Goal: Information Seeking & Learning: Check status

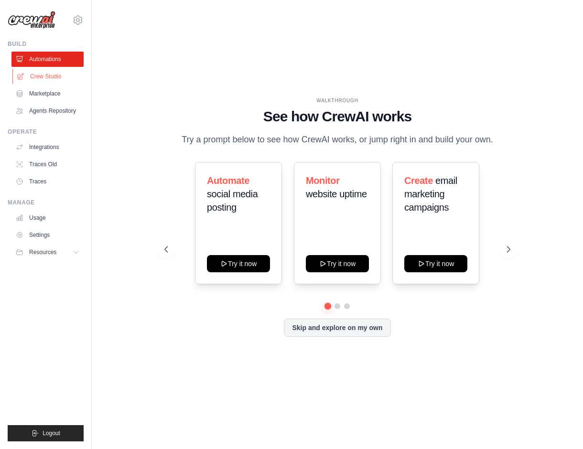
click at [59, 79] on link "Crew Studio" at bounding box center [48, 76] width 72 height 15
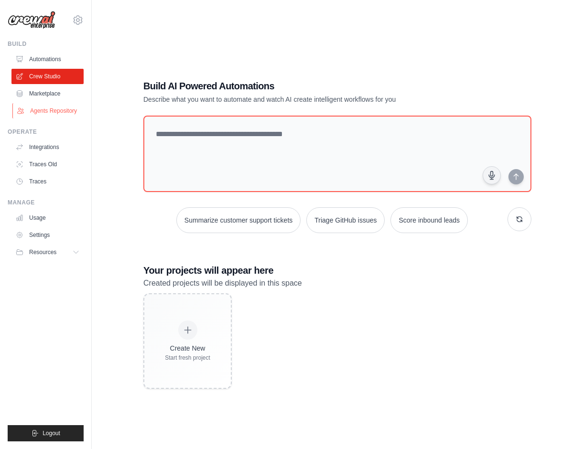
click at [57, 109] on link "Agents Repository" at bounding box center [48, 110] width 72 height 15
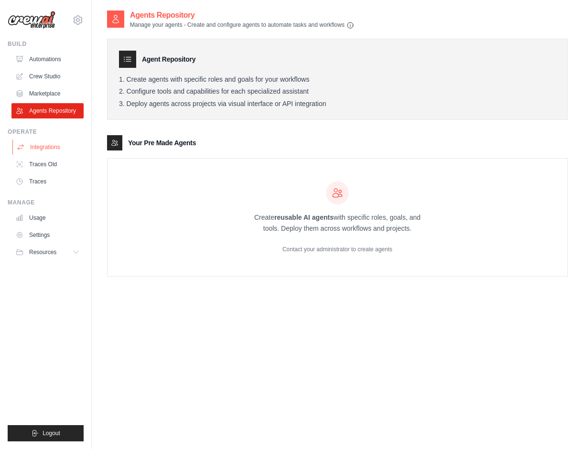
click at [48, 150] on link "Integrations" at bounding box center [48, 146] width 72 height 15
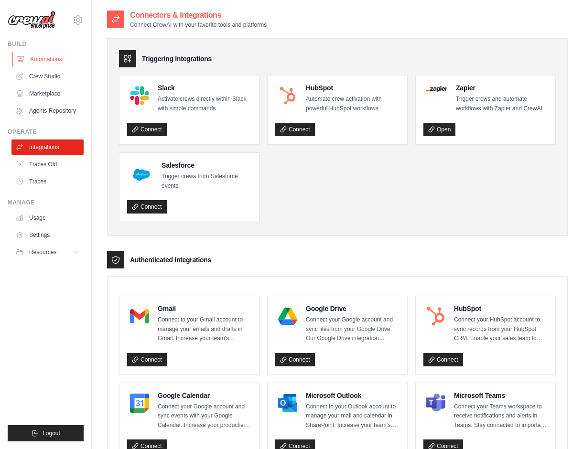
click at [43, 59] on link "Automations" at bounding box center [48, 59] width 72 height 15
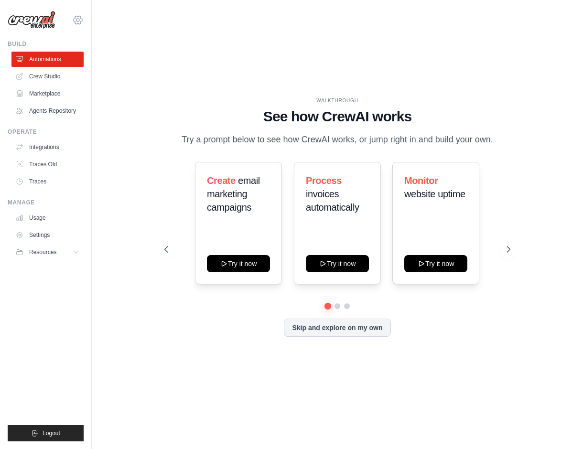
click at [79, 20] on icon at bounding box center [77, 20] width 3 height 3
click at [103, 115] on div "WALKTHROUGH See how [PERSON_NAME] works Try a prompt below to see how [PERSON_N…" at bounding box center [337, 225] width 491 height 430
click at [303, 331] on button "Skip and explore on my own" at bounding box center [337, 327] width 107 height 18
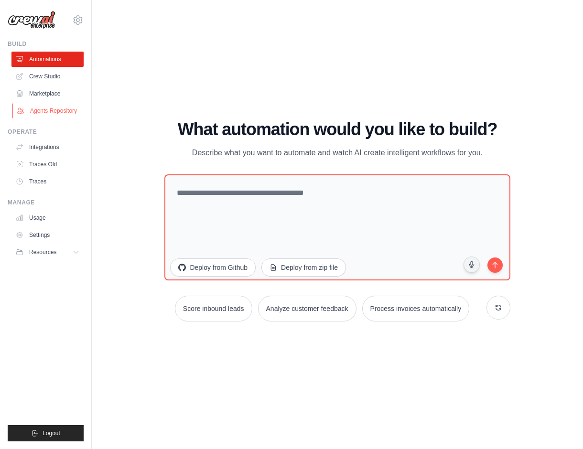
click at [43, 113] on link "Agents Repository" at bounding box center [48, 110] width 72 height 15
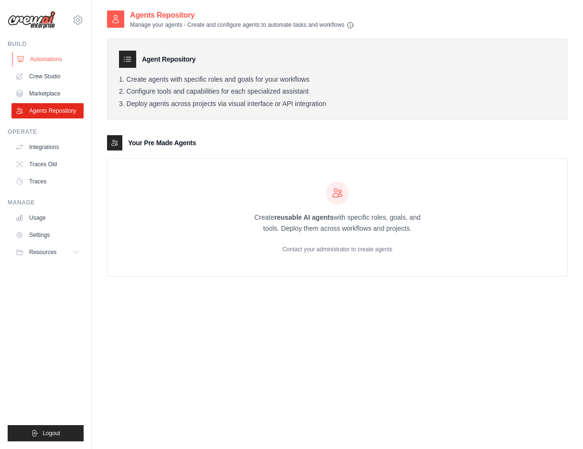
click at [36, 59] on link "Automations" at bounding box center [48, 59] width 72 height 15
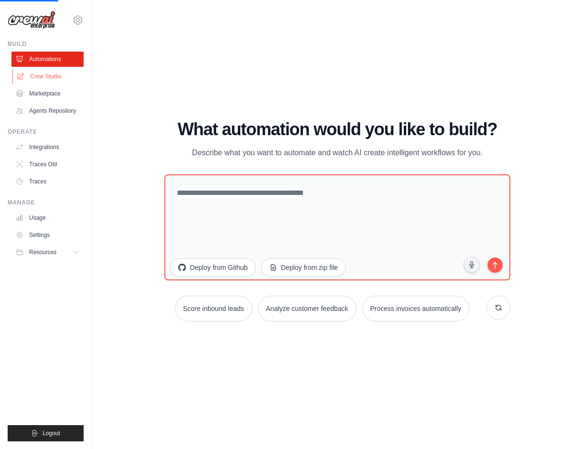
click at [38, 74] on link "Crew Studio" at bounding box center [48, 76] width 72 height 15
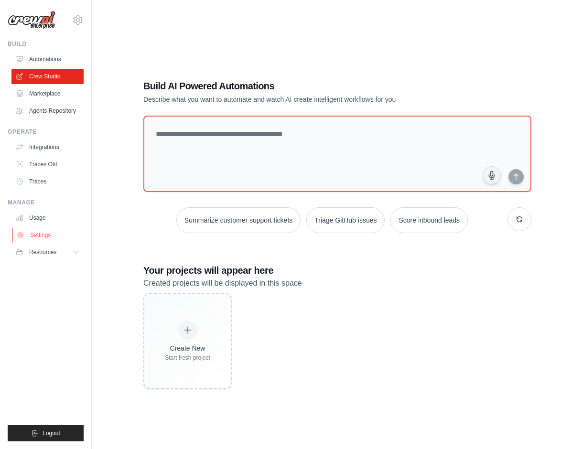
click at [41, 235] on link "Settings" at bounding box center [48, 234] width 72 height 15
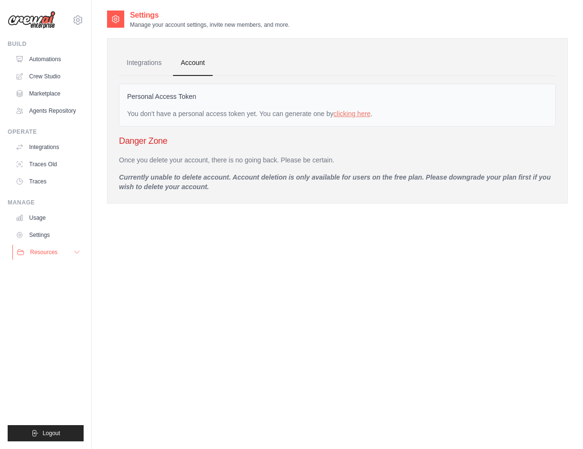
click at [43, 251] on span "Resources" at bounding box center [43, 252] width 27 height 8
click at [42, 181] on link "Traces" at bounding box center [48, 181] width 72 height 15
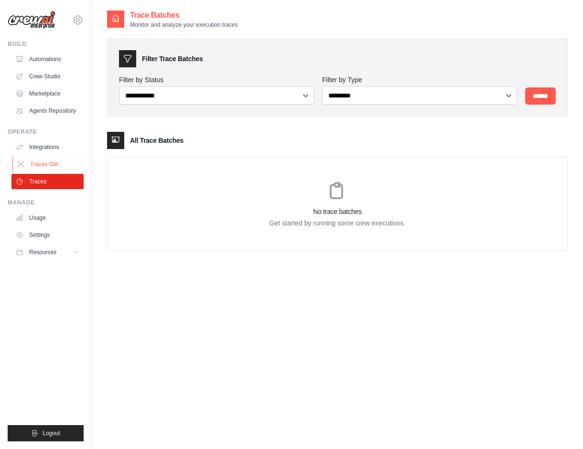
click at [44, 166] on link "Traces Old" at bounding box center [48, 164] width 72 height 15
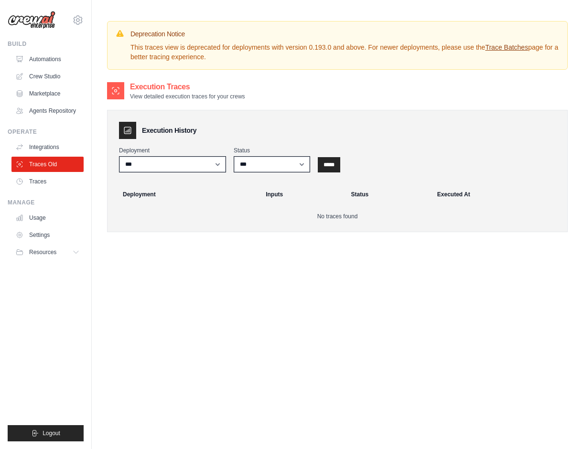
click at [44, 139] on div "Operate Integrations Traces Old Traces" at bounding box center [46, 158] width 76 height 61
click at [43, 140] on link "Integrations" at bounding box center [48, 146] width 72 height 15
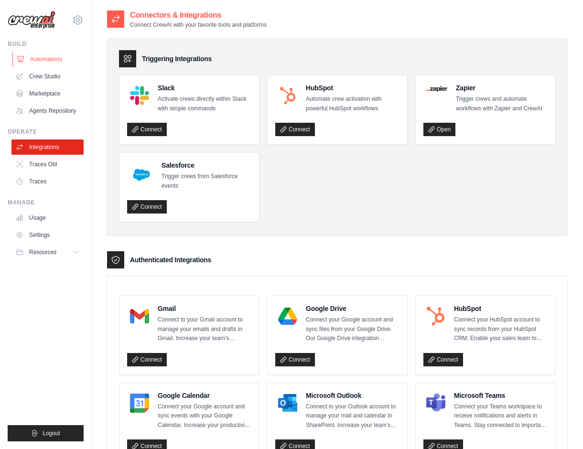
click at [38, 58] on link "Automations" at bounding box center [48, 59] width 72 height 15
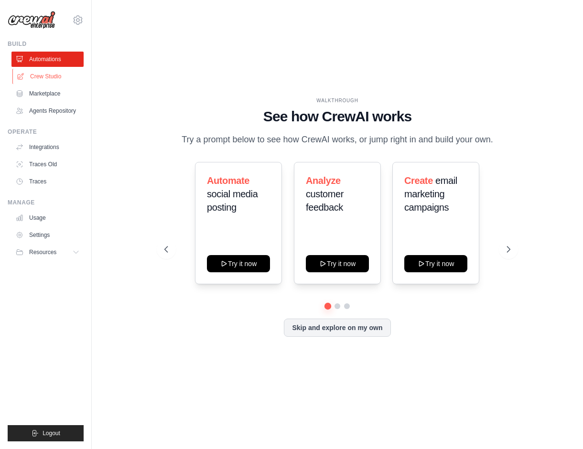
click at [42, 73] on link "Crew Studio" at bounding box center [48, 76] width 72 height 15
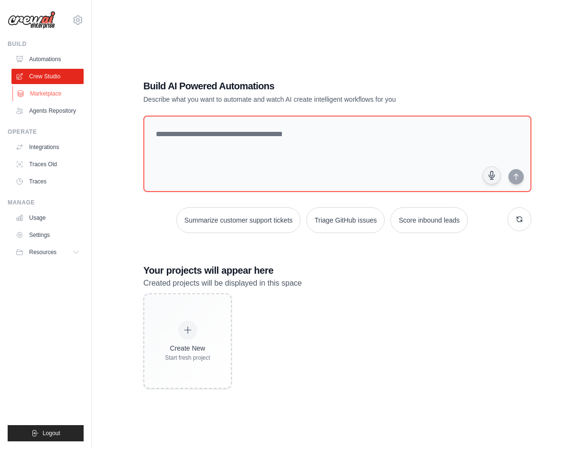
click at [46, 97] on link "Marketplace" at bounding box center [48, 93] width 72 height 15
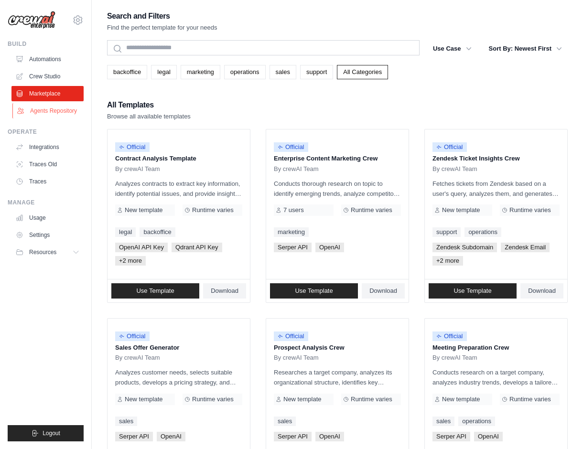
click at [46, 109] on link "Agents Repository" at bounding box center [48, 110] width 72 height 15
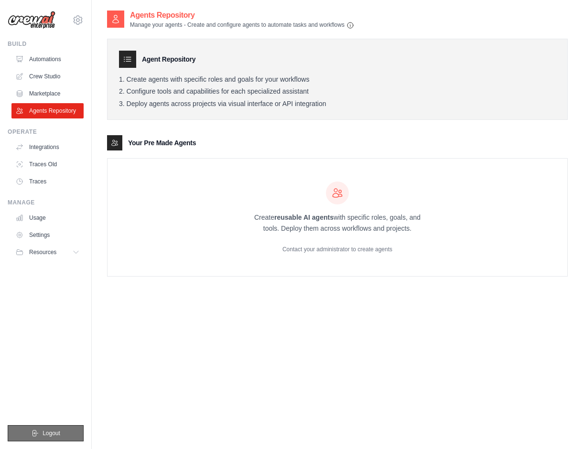
click at [66, 427] on button "Logout" at bounding box center [46, 433] width 76 height 16
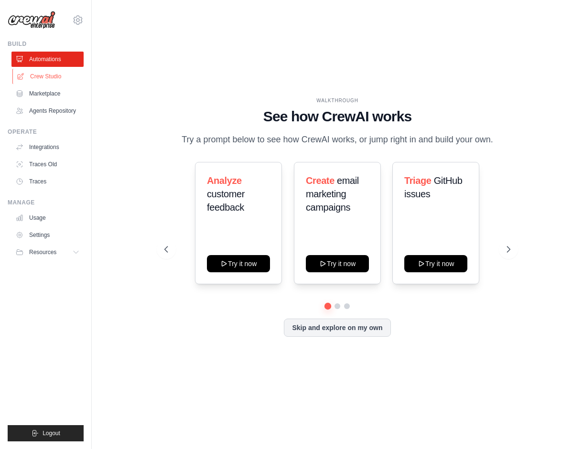
click at [31, 78] on link "Crew Studio" at bounding box center [48, 76] width 72 height 15
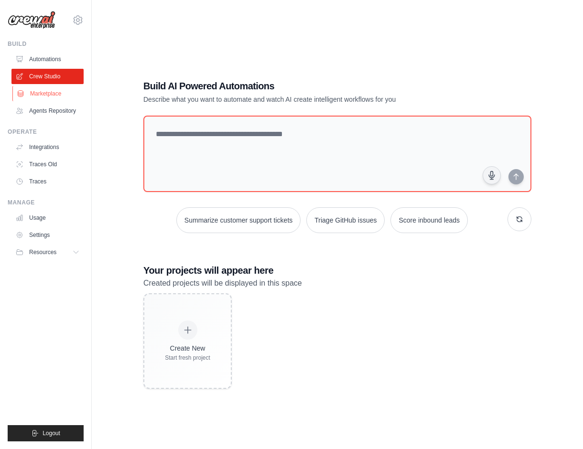
click at [34, 90] on link "Marketplace" at bounding box center [48, 93] width 72 height 15
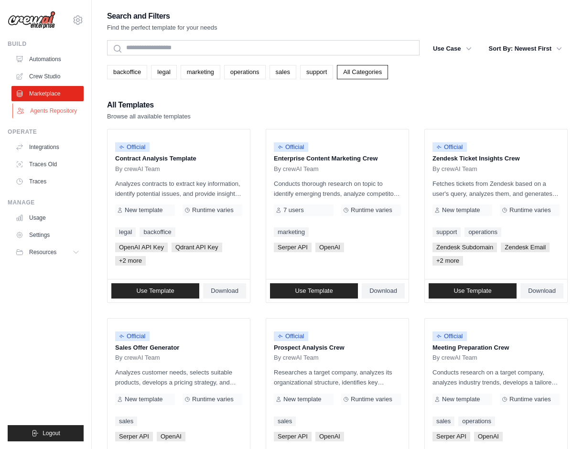
click at [41, 103] on link "Agents Repository" at bounding box center [48, 110] width 72 height 15
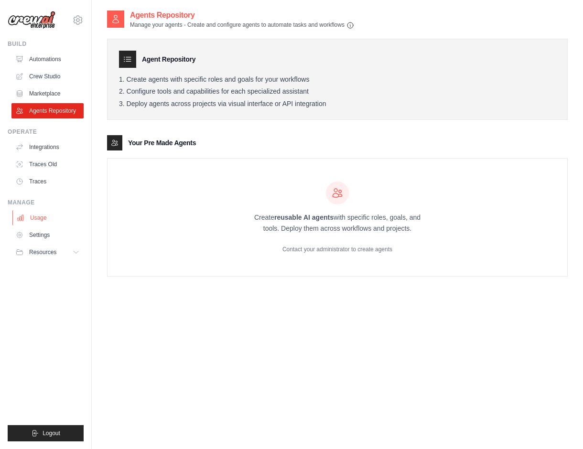
click at [45, 220] on link "Usage" at bounding box center [48, 217] width 72 height 15
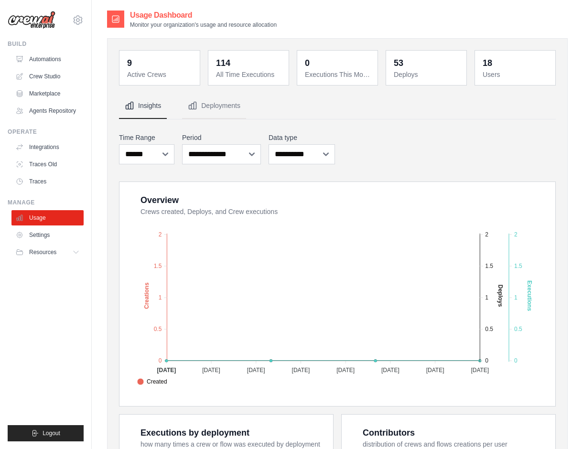
click at [130, 70] on dt "Active Crews" at bounding box center [160, 75] width 67 height 10
click at [48, 251] on span "Resources" at bounding box center [43, 252] width 27 height 8
click at [141, 65] on dd "9" at bounding box center [160, 62] width 67 height 13
click at [218, 104] on button "Deployments" at bounding box center [214, 106] width 64 height 26
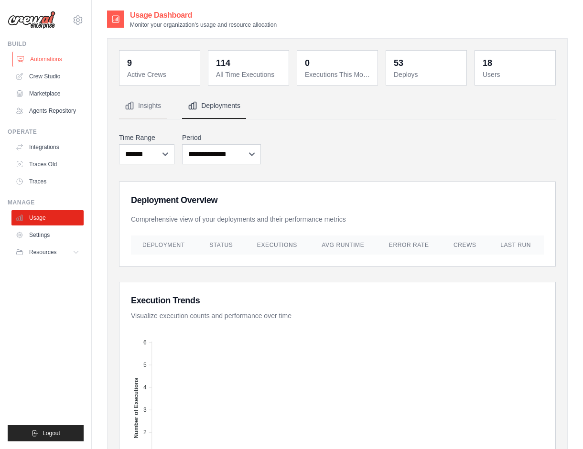
click at [66, 59] on link "Automations" at bounding box center [48, 59] width 72 height 15
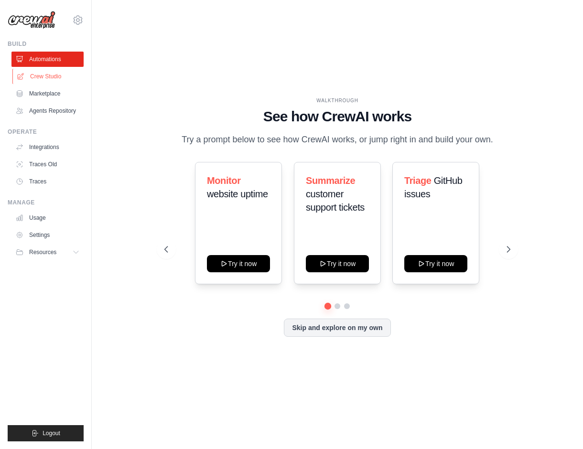
click at [60, 77] on link "Crew Studio" at bounding box center [48, 76] width 72 height 15
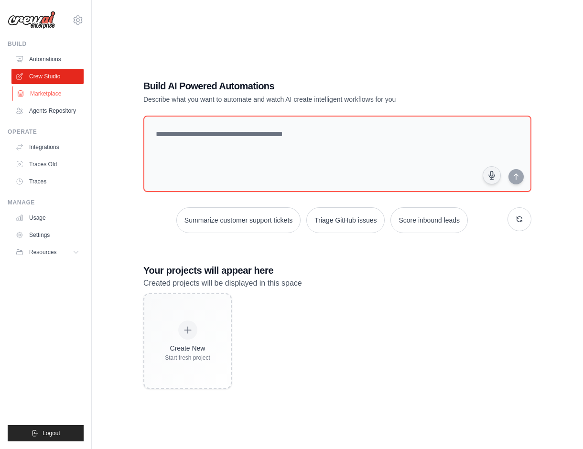
click at [55, 96] on link "Marketplace" at bounding box center [48, 93] width 72 height 15
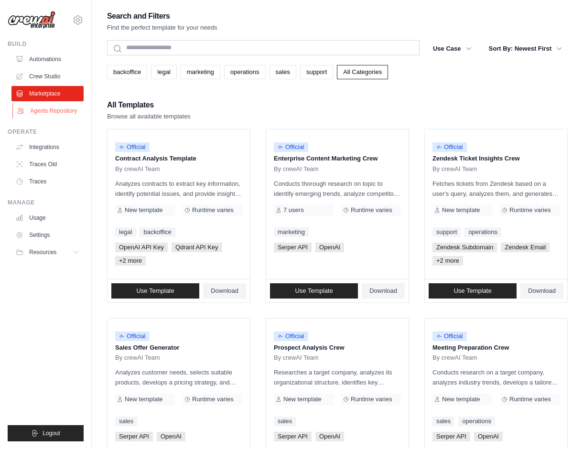
click at [55, 112] on link "Agents Repository" at bounding box center [48, 110] width 72 height 15
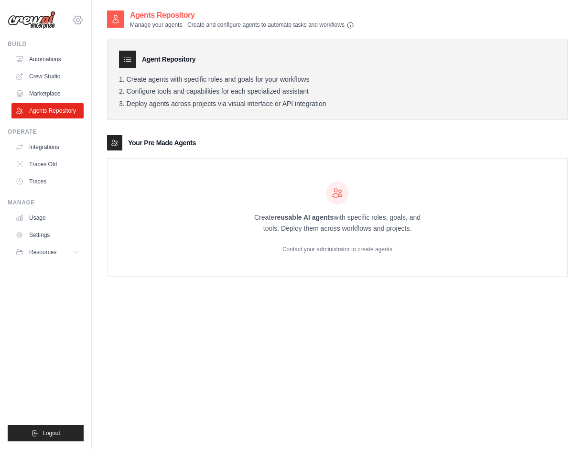
click at [75, 18] on icon at bounding box center [77, 19] width 11 height 11
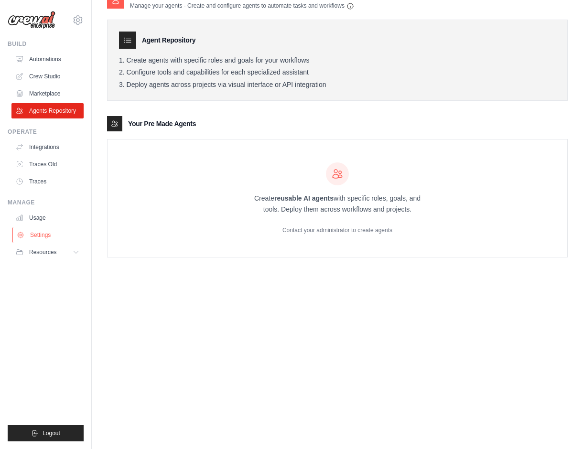
click at [29, 228] on link "Settings" at bounding box center [48, 234] width 72 height 15
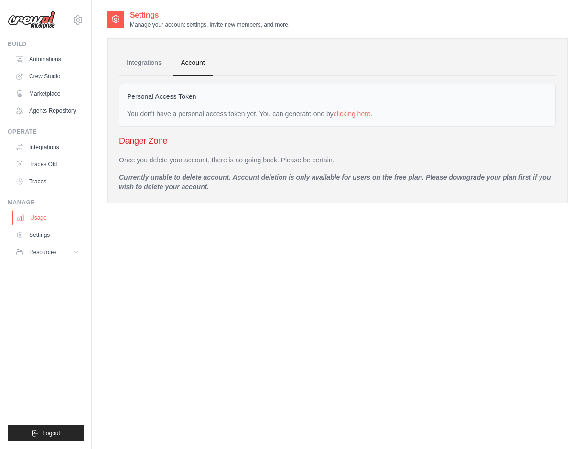
click at [31, 217] on link "Usage" at bounding box center [48, 217] width 72 height 15
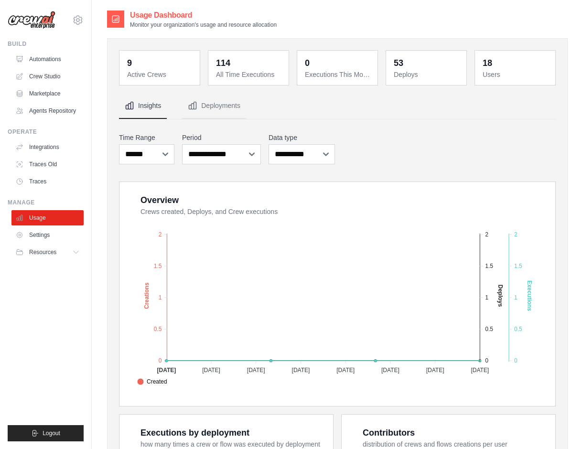
click at [397, 62] on div "53" at bounding box center [399, 62] width 10 height 13
click at [207, 100] on button "Deployments" at bounding box center [214, 106] width 64 height 26
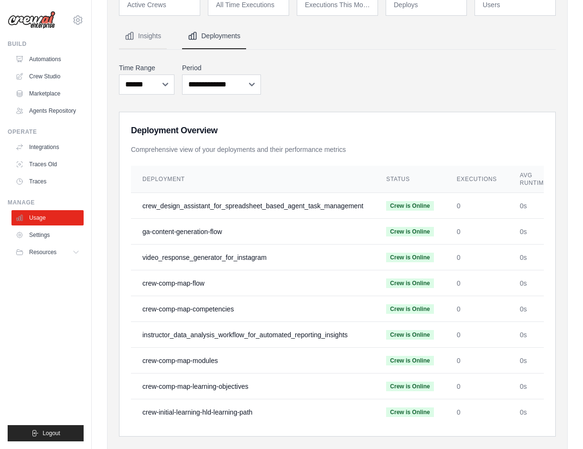
scroll to position [72, 0]
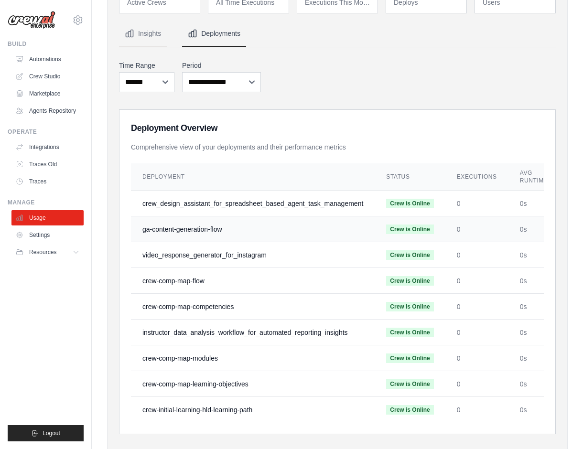
click at [204, 231] on td "ga-content-generation-flow" at bounding box center [253, 229] width 244 height 26
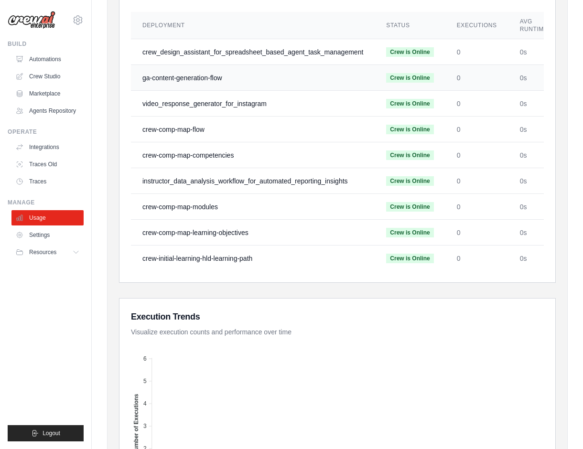
scroll to position [229, 0]
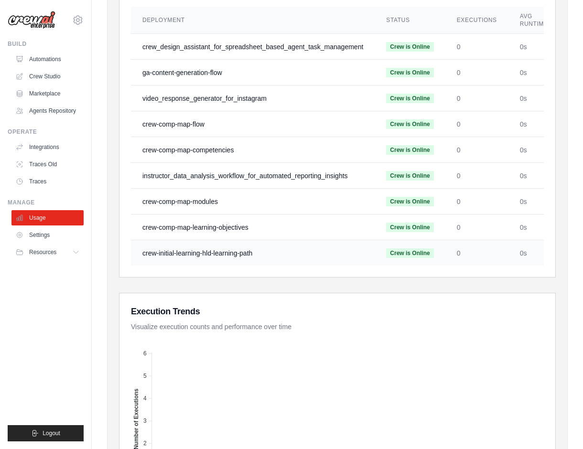
click at [204, 257] on td "crew-initial-learning-hld-learning-path" at bounding box center [253, 253] width 244 height 26
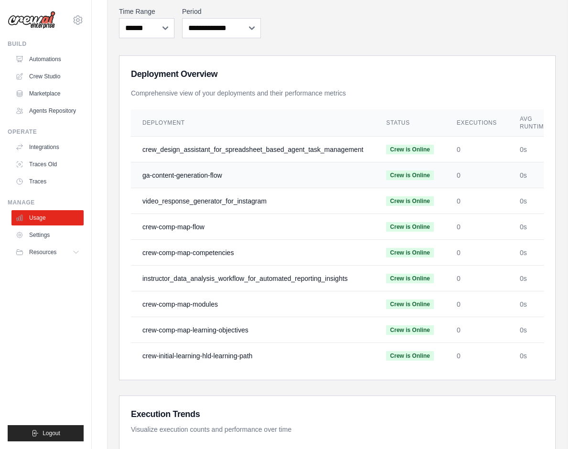
scroll to position [123, 0]
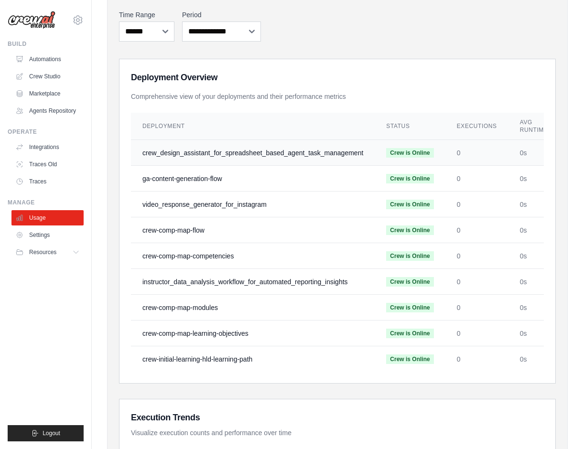
click at [190, 157] on td "crew_design_assistant_for_spreadsheet_based_agent_task_management" at bounding box center [253, 153] width 244 height 26
click at [391, 153] on td "Crew is Online" at bounding box center [409, 153] width 70 height 26
